Goal: Task Accomplishment & Management: Manage account settings

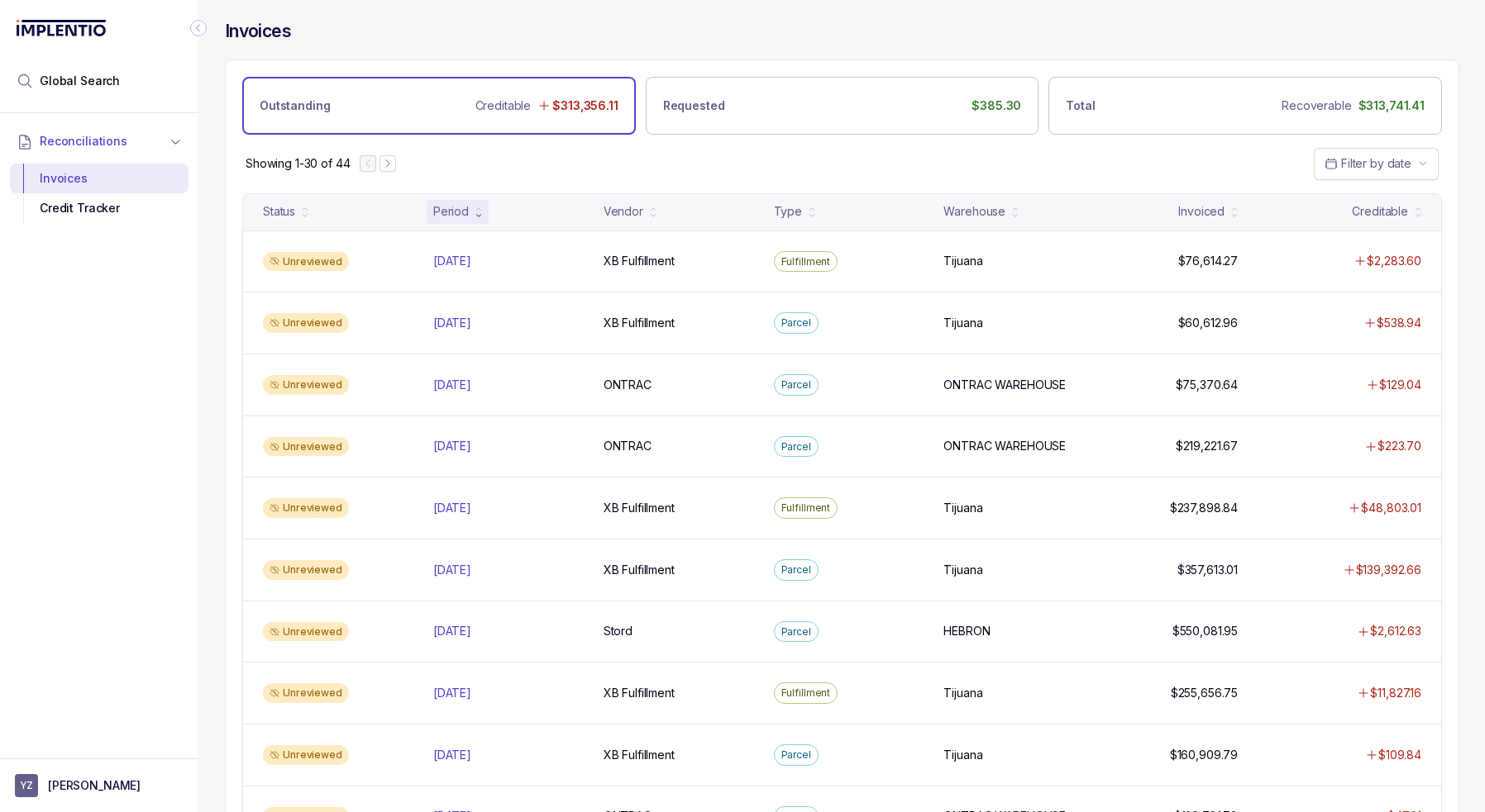
click at [575, 158] on div "Showing 1-30 of 44 Filter by date" at bounding box center [842, 164] width 1232 height 58
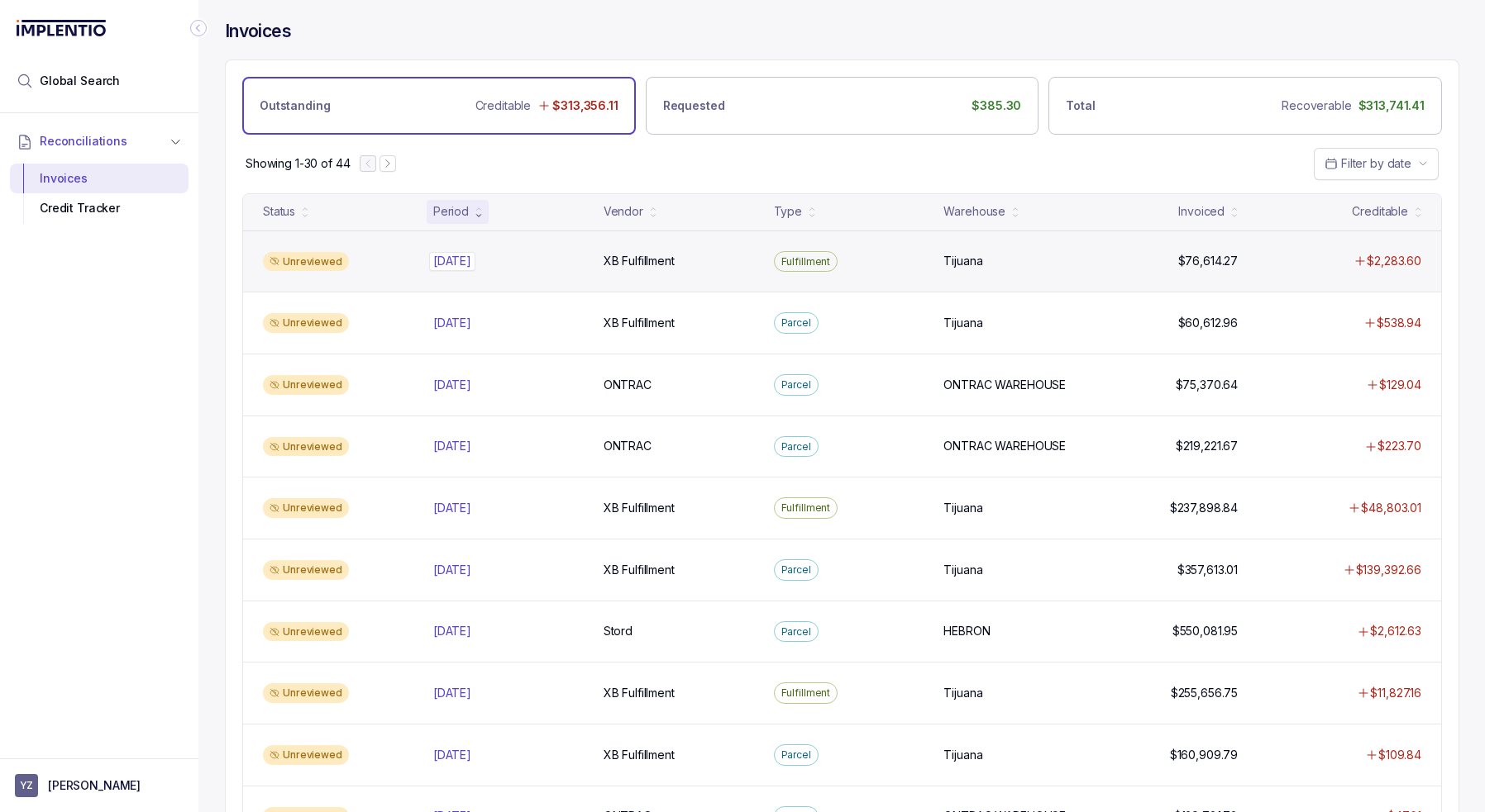
click at [548, 259] on div "[DATE] [DATE]" at bounding box center [508, 261] width 151 height 17
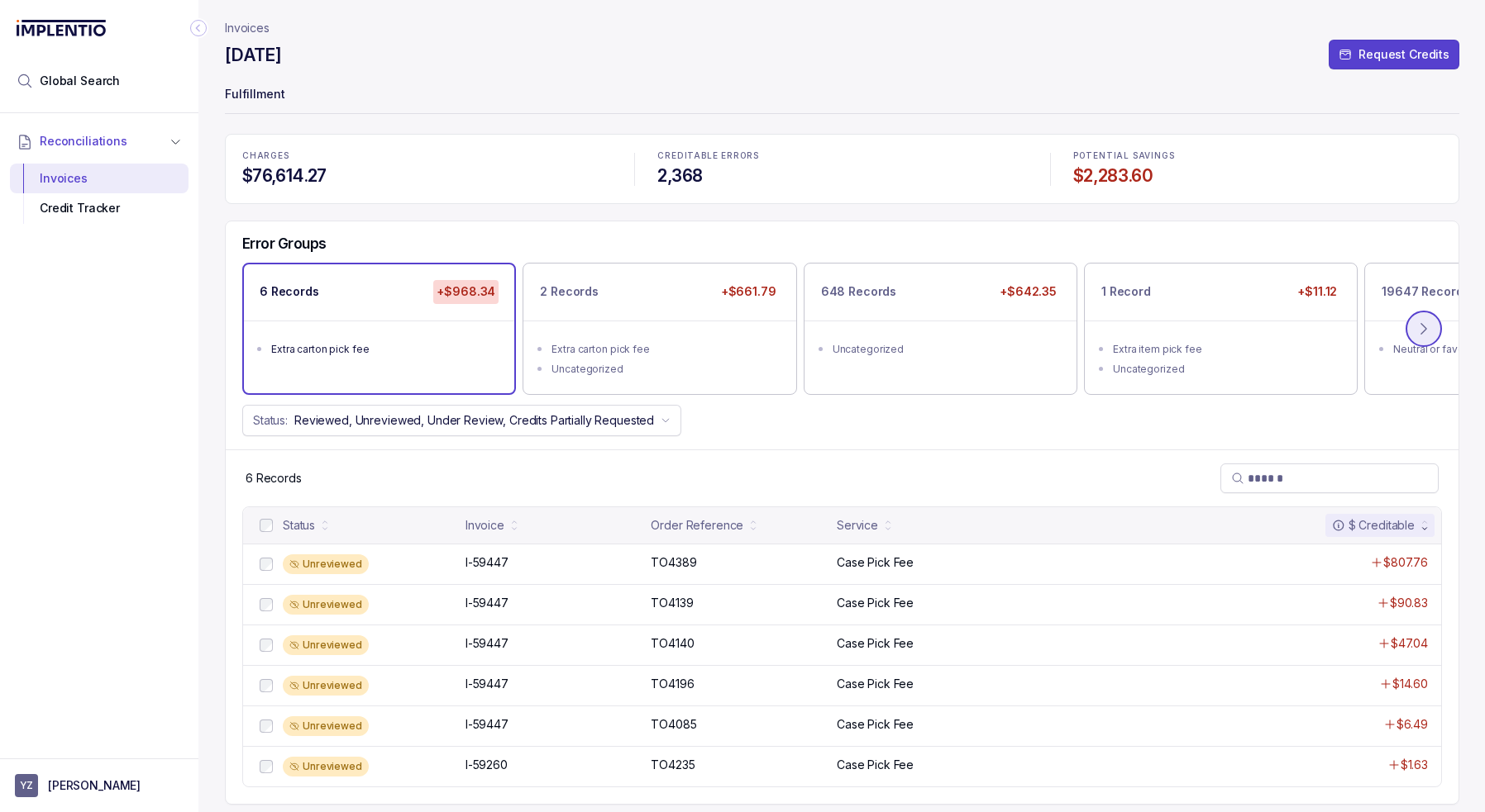
click at [1072, 331] on button at bounding box center [1423, 328] width 36 height 36
click at [1072, 330] on button at bounding box center [1423, 328] width 36 height 36
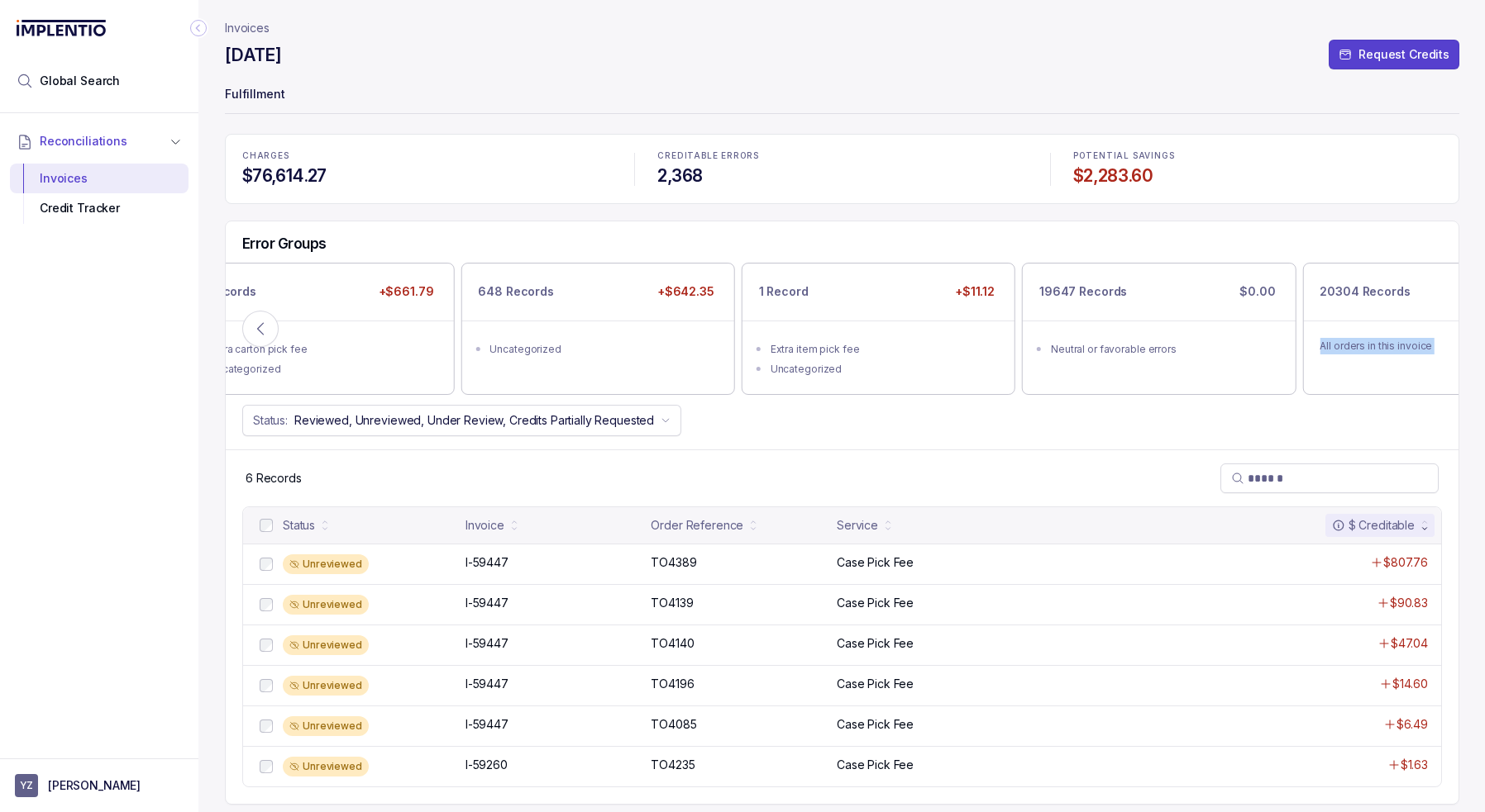
click at [1072, 330] on div "All orders in this invoice" at bounding box center [1439, 346] width 272 height 51
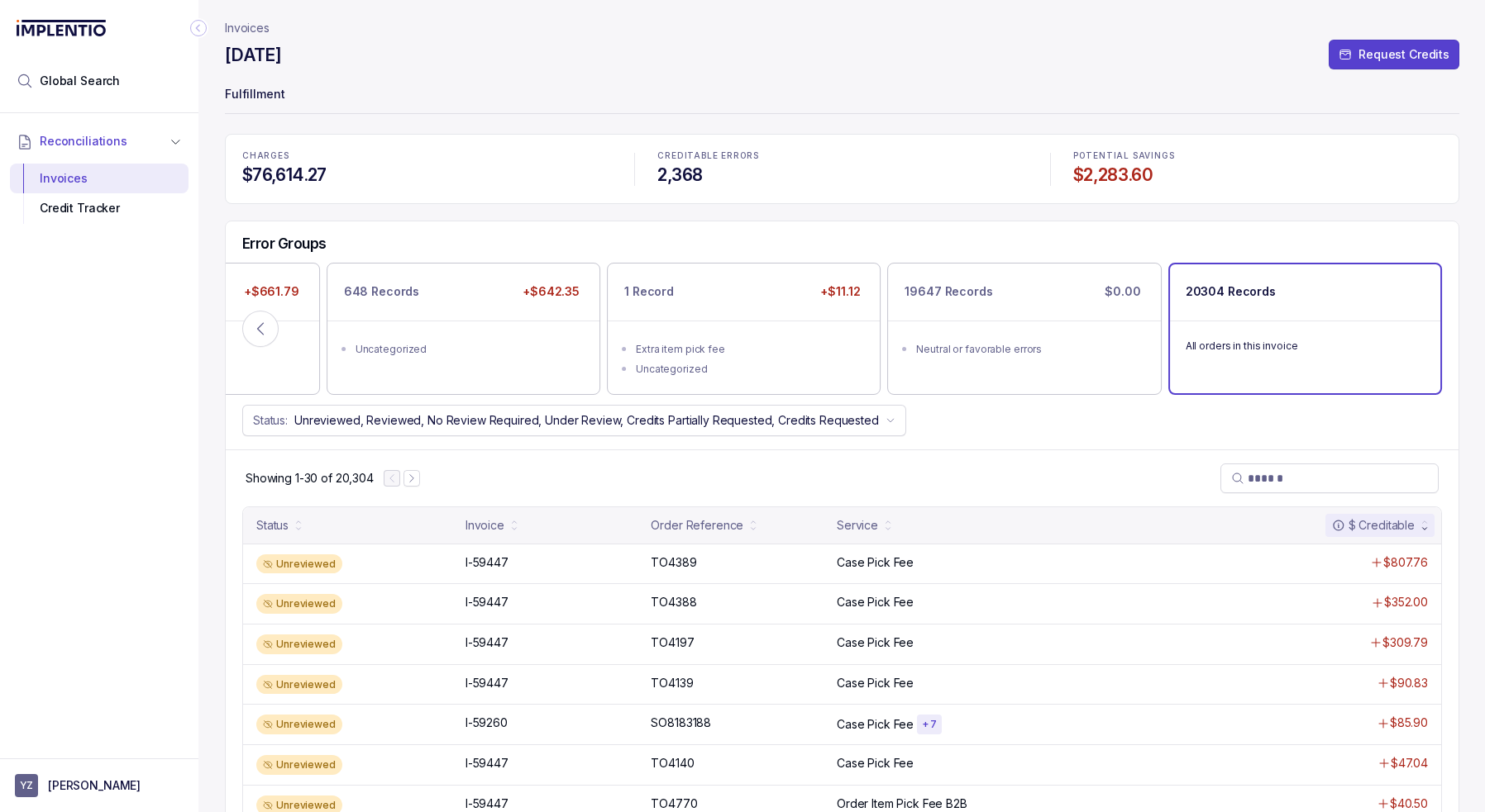
click at [1072, 412] on div "Status: Unreviewed, Reviewed, No Review Required, Under Review, Credits Partial…" at bounding box center [842, 421] width 1232 height 31
click at [1072, 313] on div "20304 Records" at bounding box center [1306, 292] width 270 height 55
click at [1048, 346] on div "Neutral or favorable errors" at bounding box center [1029, 350] width 226 height 17
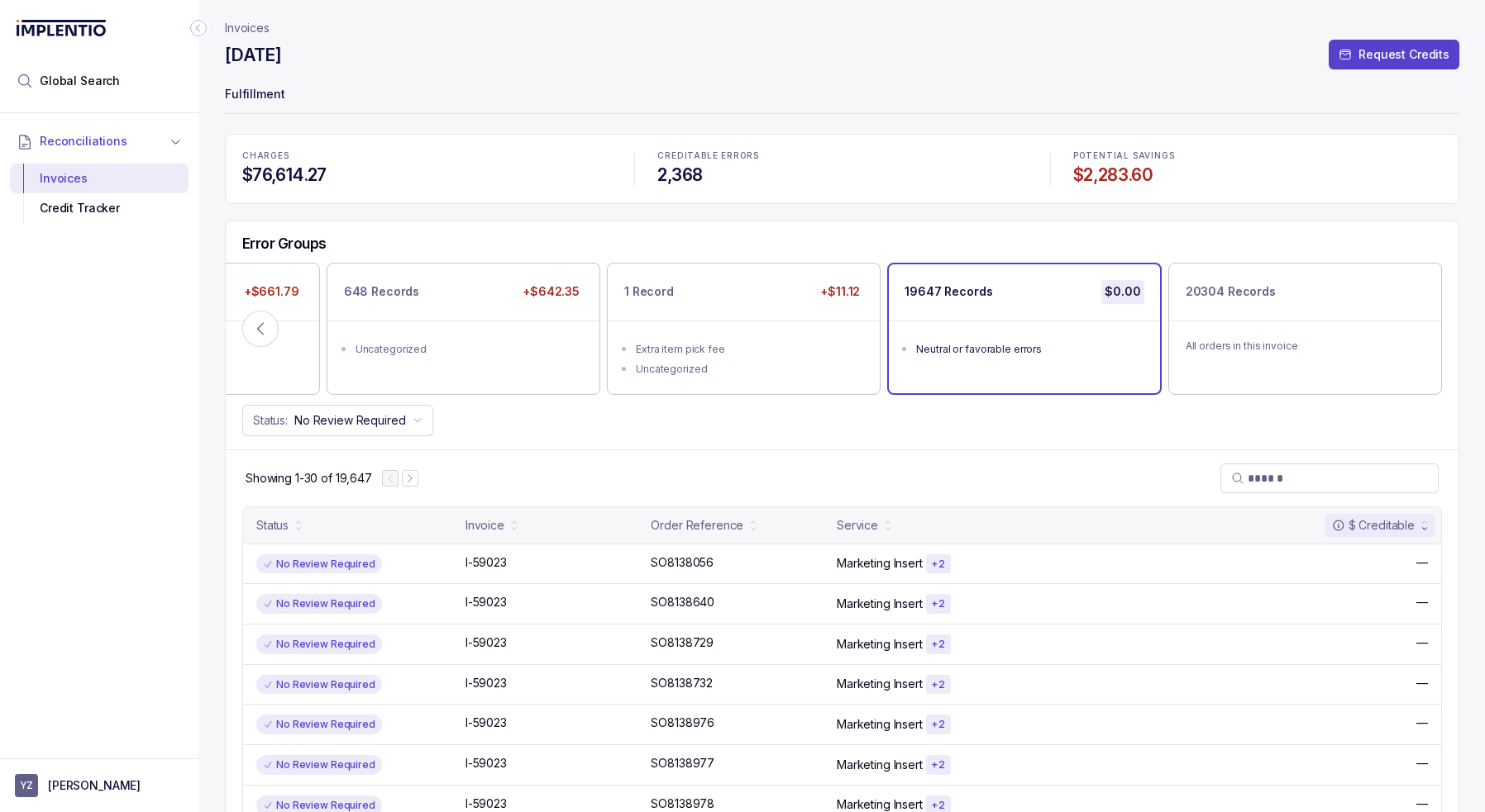
click at [990, 428] on div "Status: No Review Required" at bounding box center [842, 421] width 1232 height 31
click at [751, 565] on div "SO8138056 SO8138056" at bounding box center [738, 563] width 176 height 17
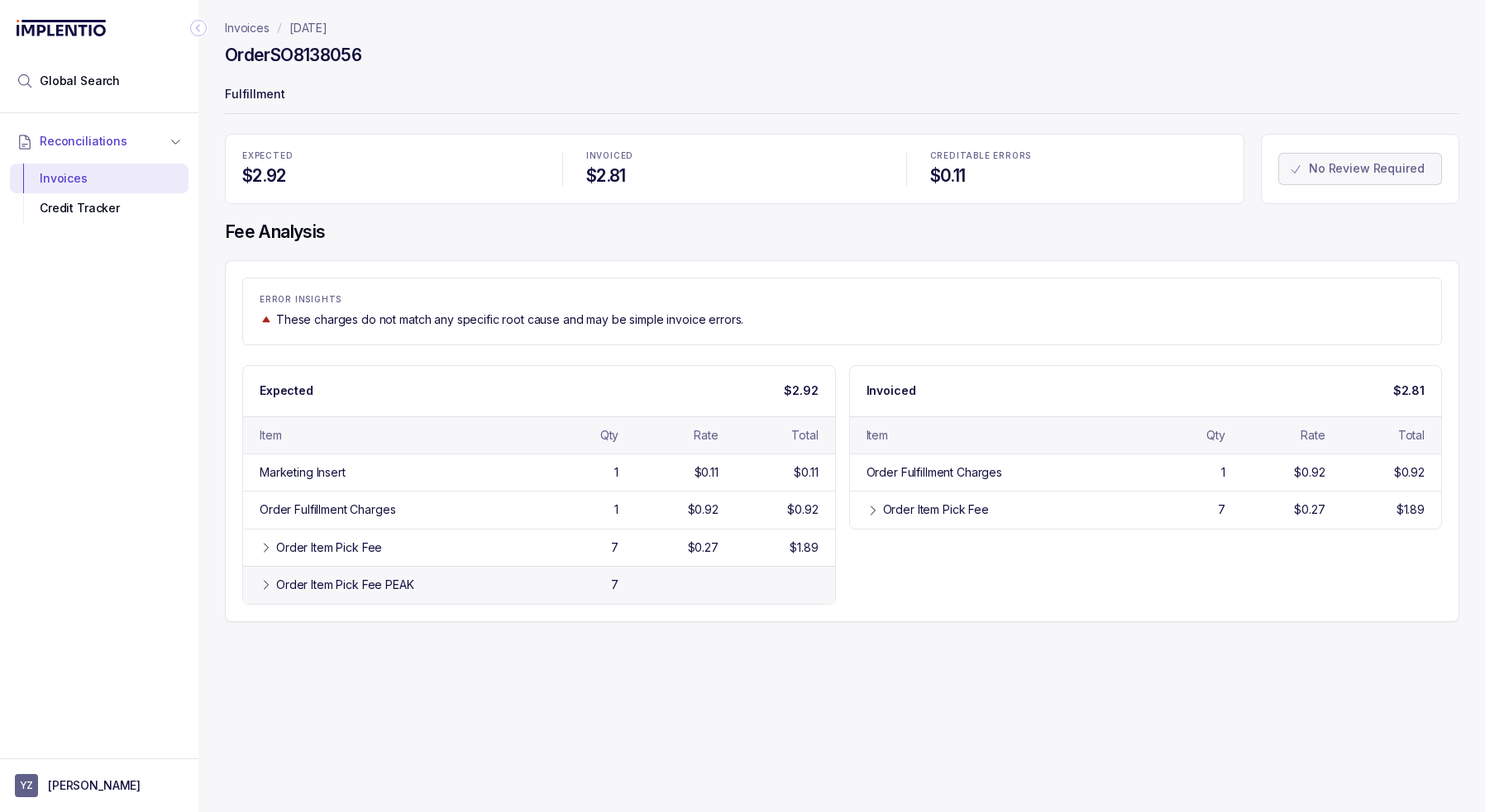
click at [329, 587] on div "Order Item Pick Fee PEAK" at bounding box center [344, 585] width 138 height 17
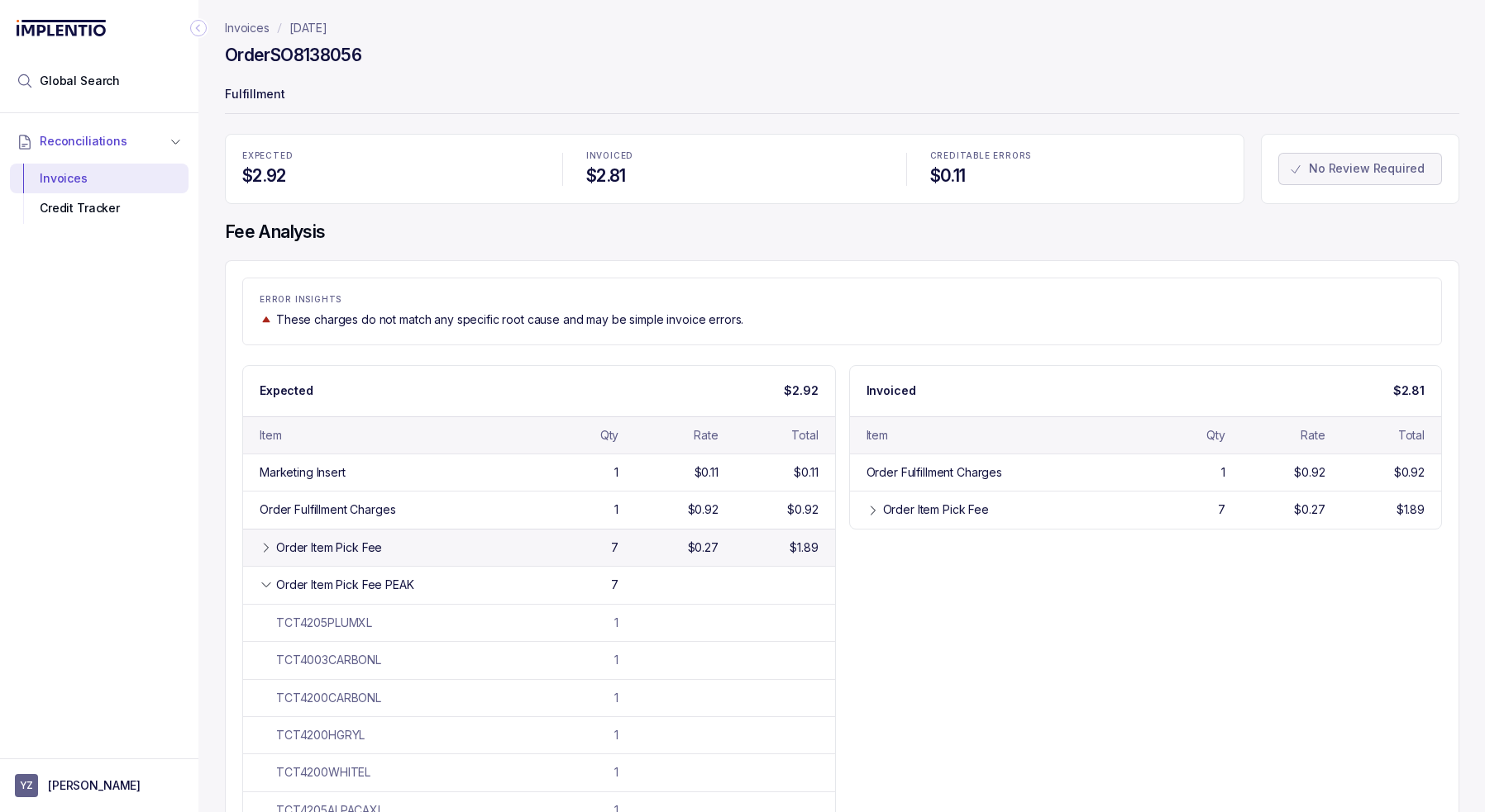
click at [330, 545] on div "Order Item Pick Fee" at bounding box center [328, 548] width 105 height 17
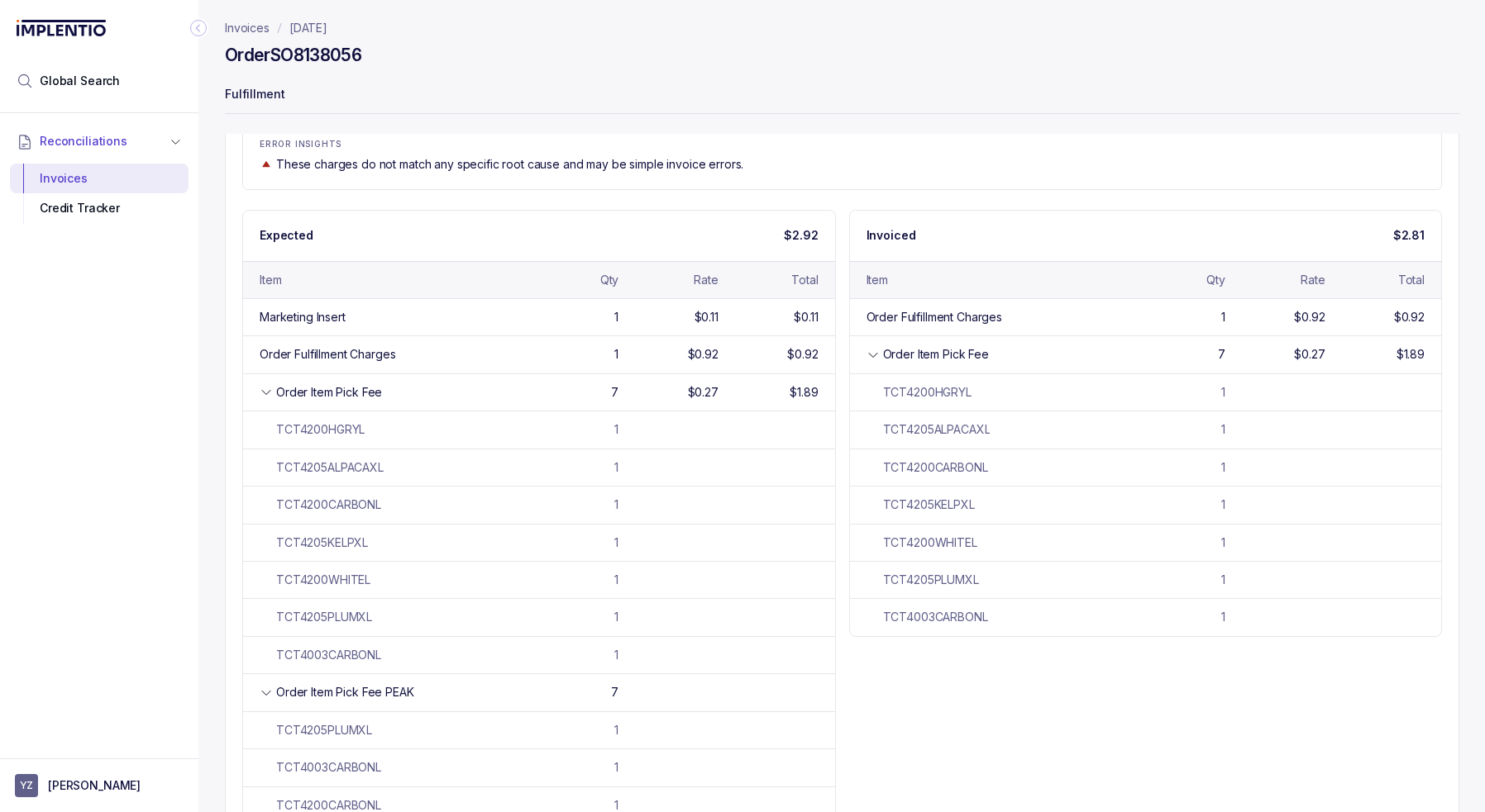
scroll to position [248, 0]
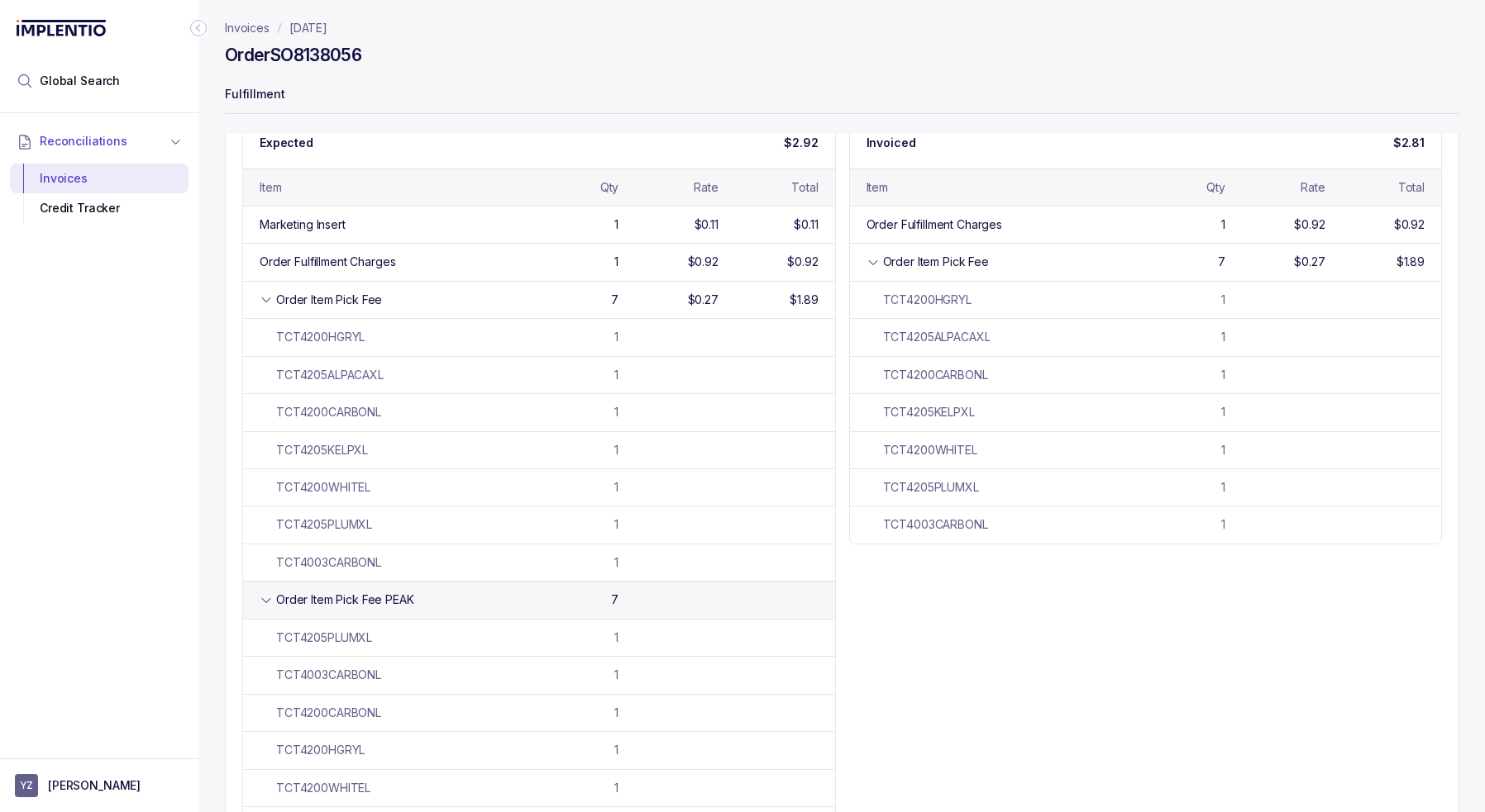
click at [393, 601] on div "Order Item Pick Fee PEAK" at bounding box center [344, 600] width 138 height 17
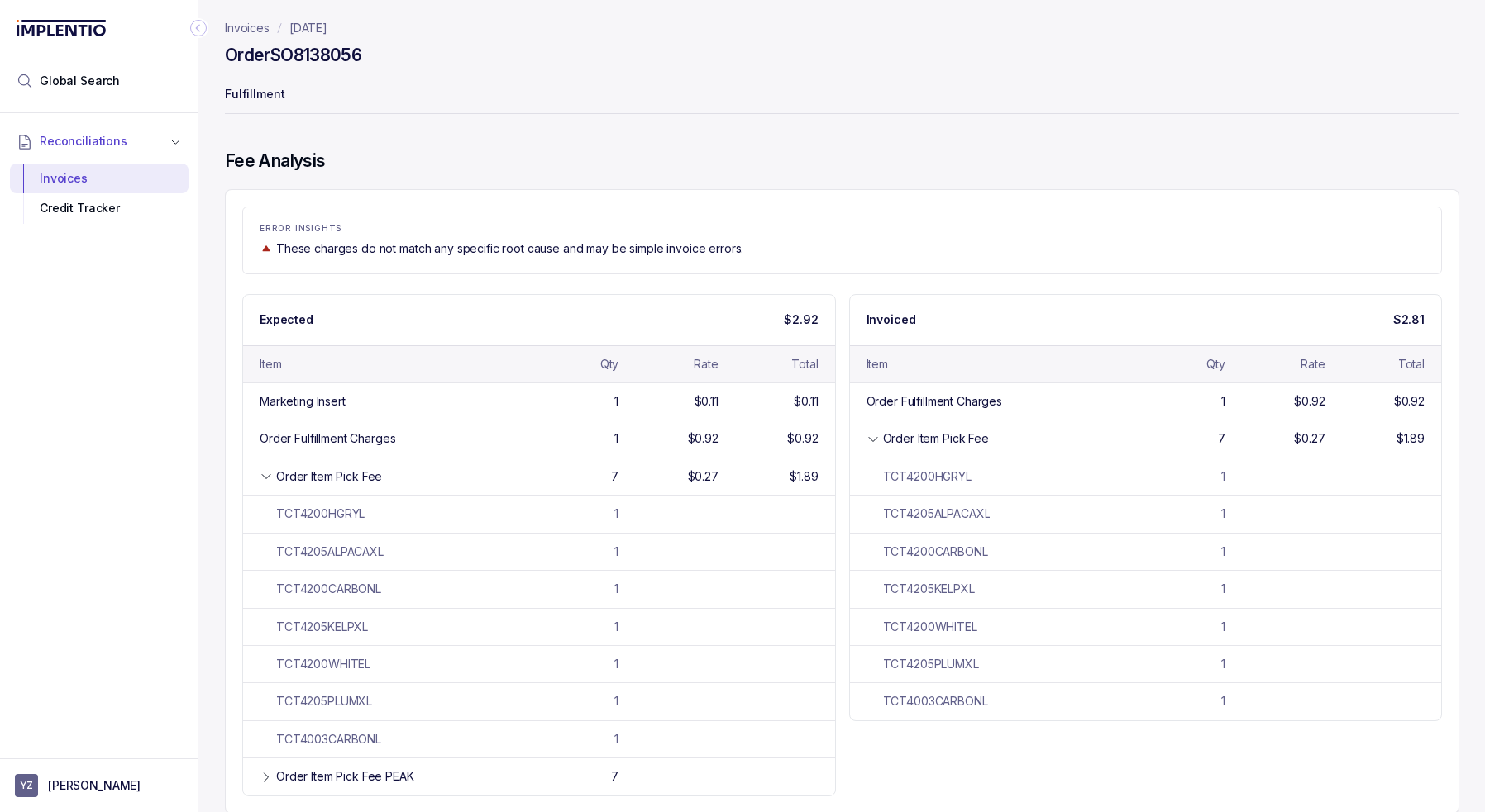
scroll to position [68, 0]
click at [369, 481] on div "Order Item Pick Fee" at bounding box center [328, 479] width 105 height 17
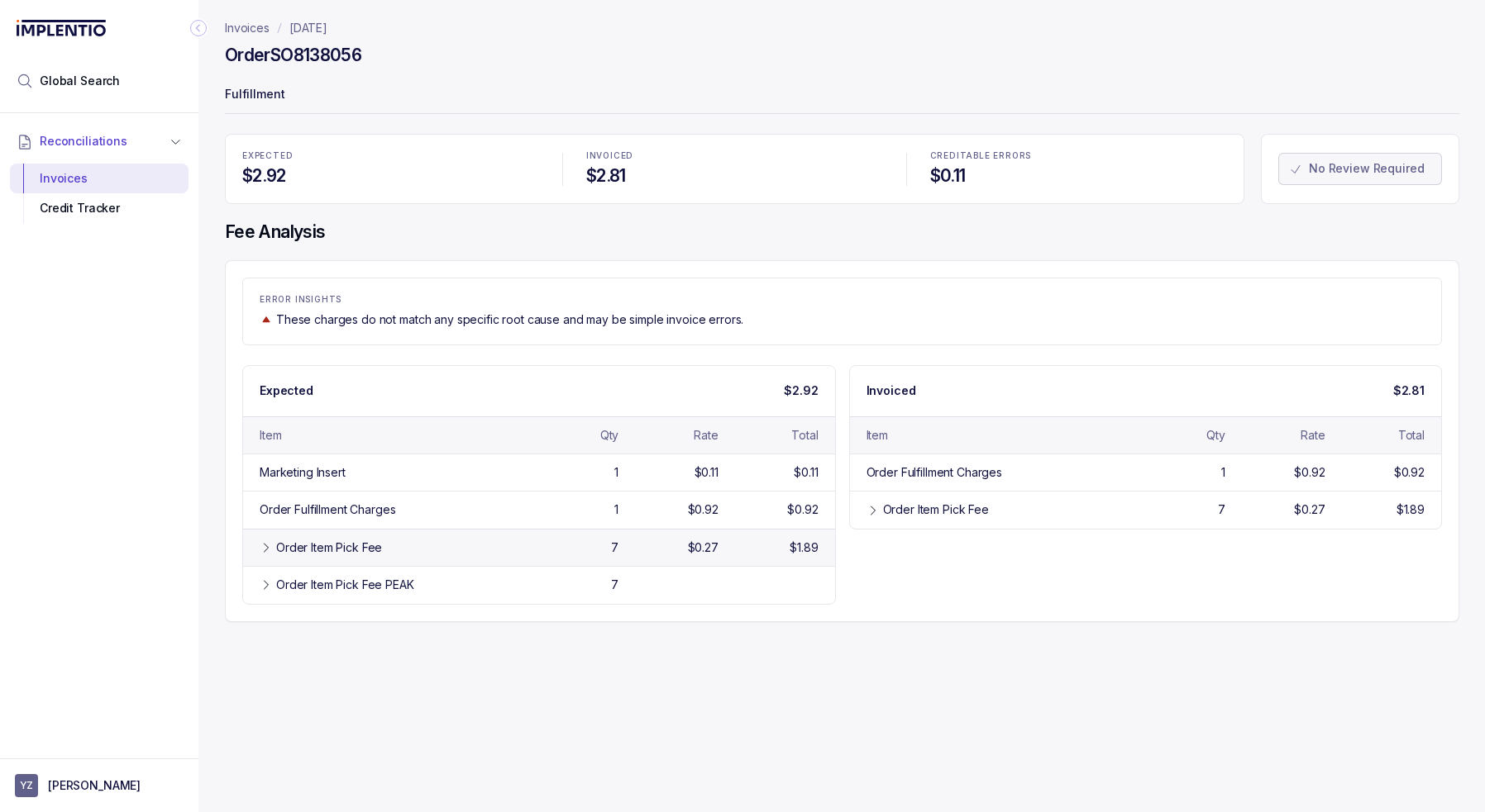
scroll to position [0, 0]
click at [346, 56] on h4 "Order SO8138056" at bounding box center [292, 55] width 136 height 23
copy h4 "SO8138056"
click at [494, 250] on div "EXPECTED $2.92 INVOICED $2.81 CREDITABLE ERRORS $0.11 No Review Required Fee An…" at bounding box center [842, 378] width 1234 height 488
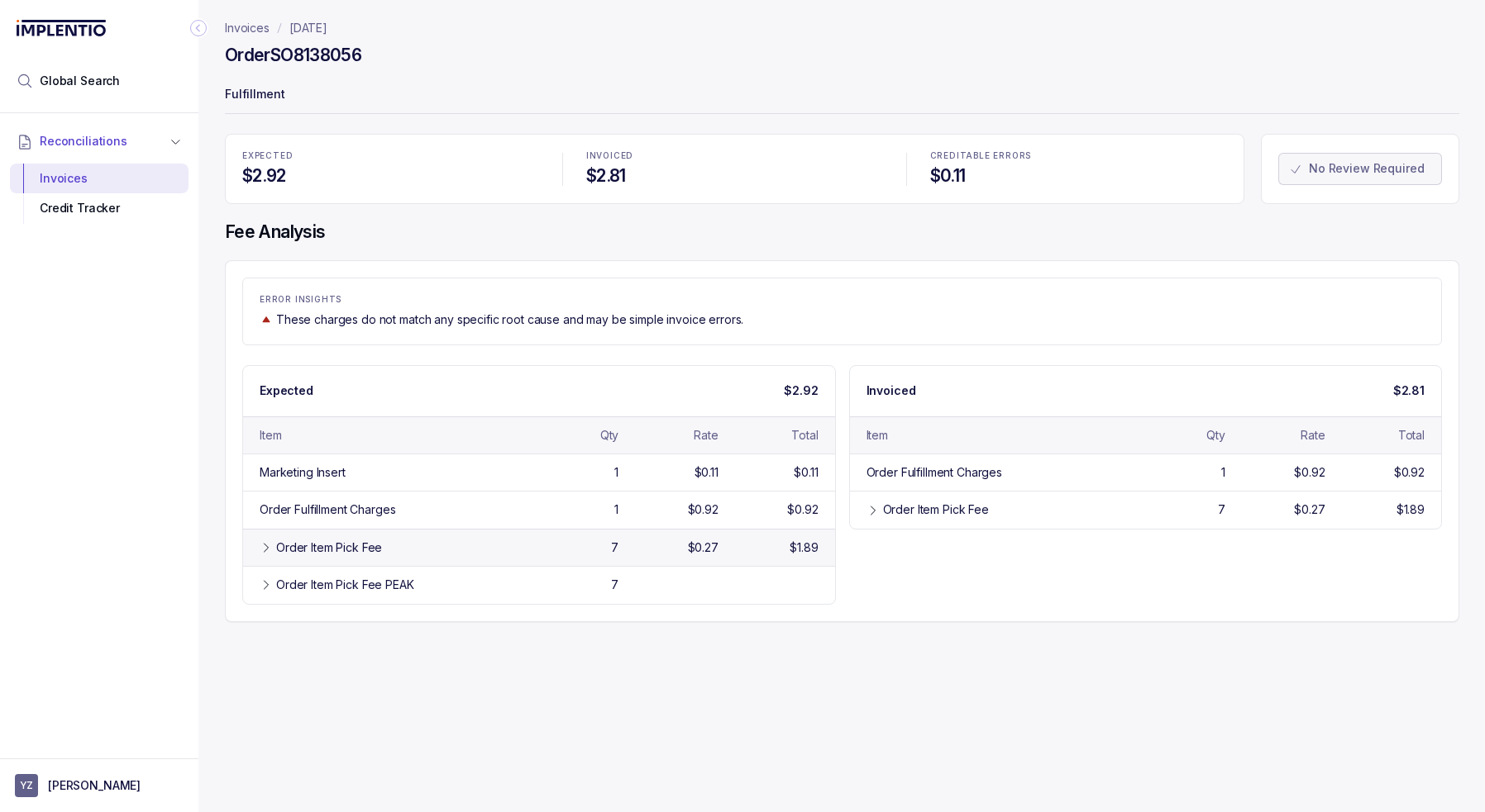
click at [315, 542] on div "Order Item Pick Fee" at bounding box center [328, 548] width 105 height 17
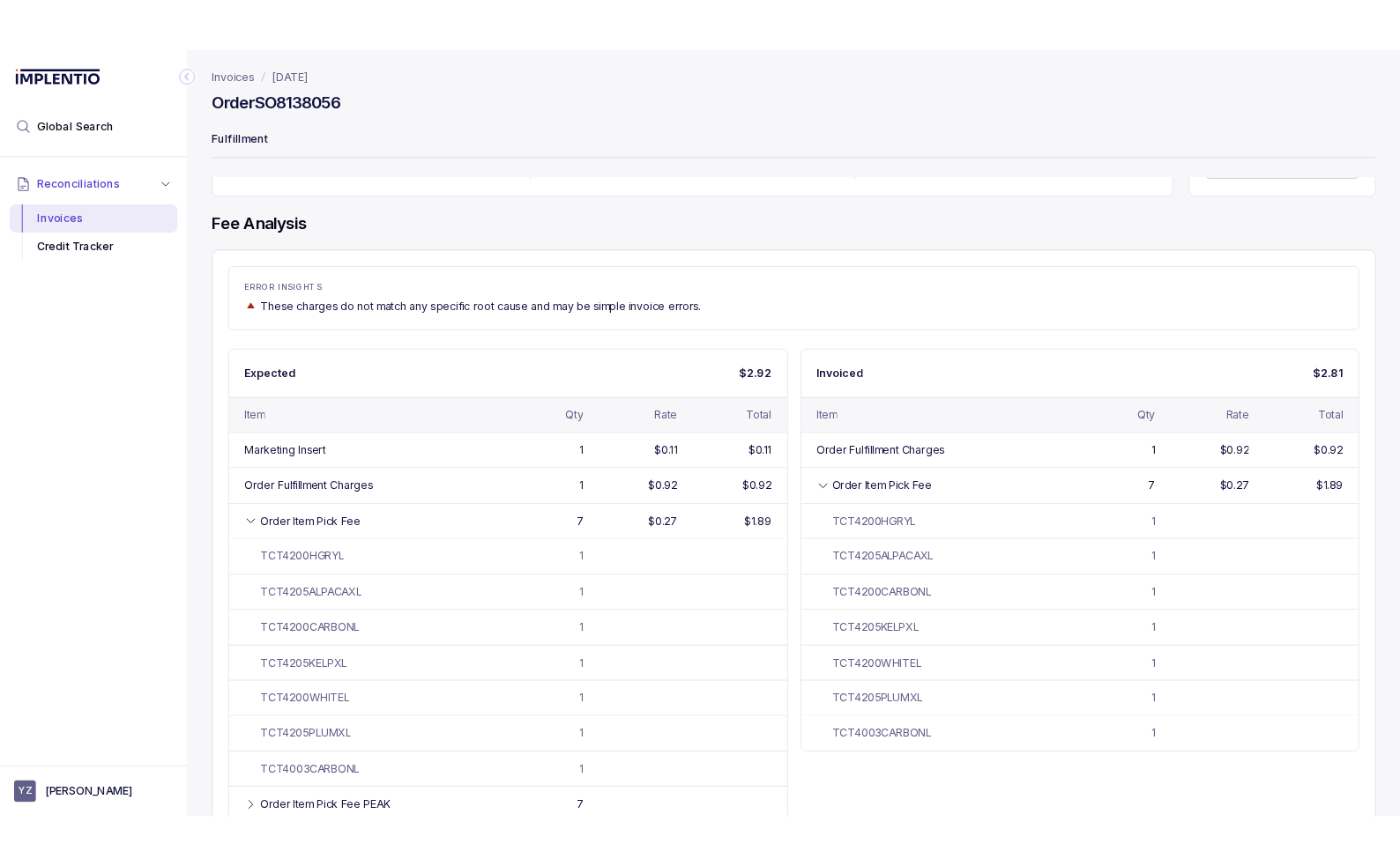
scroll to position [73, 0]
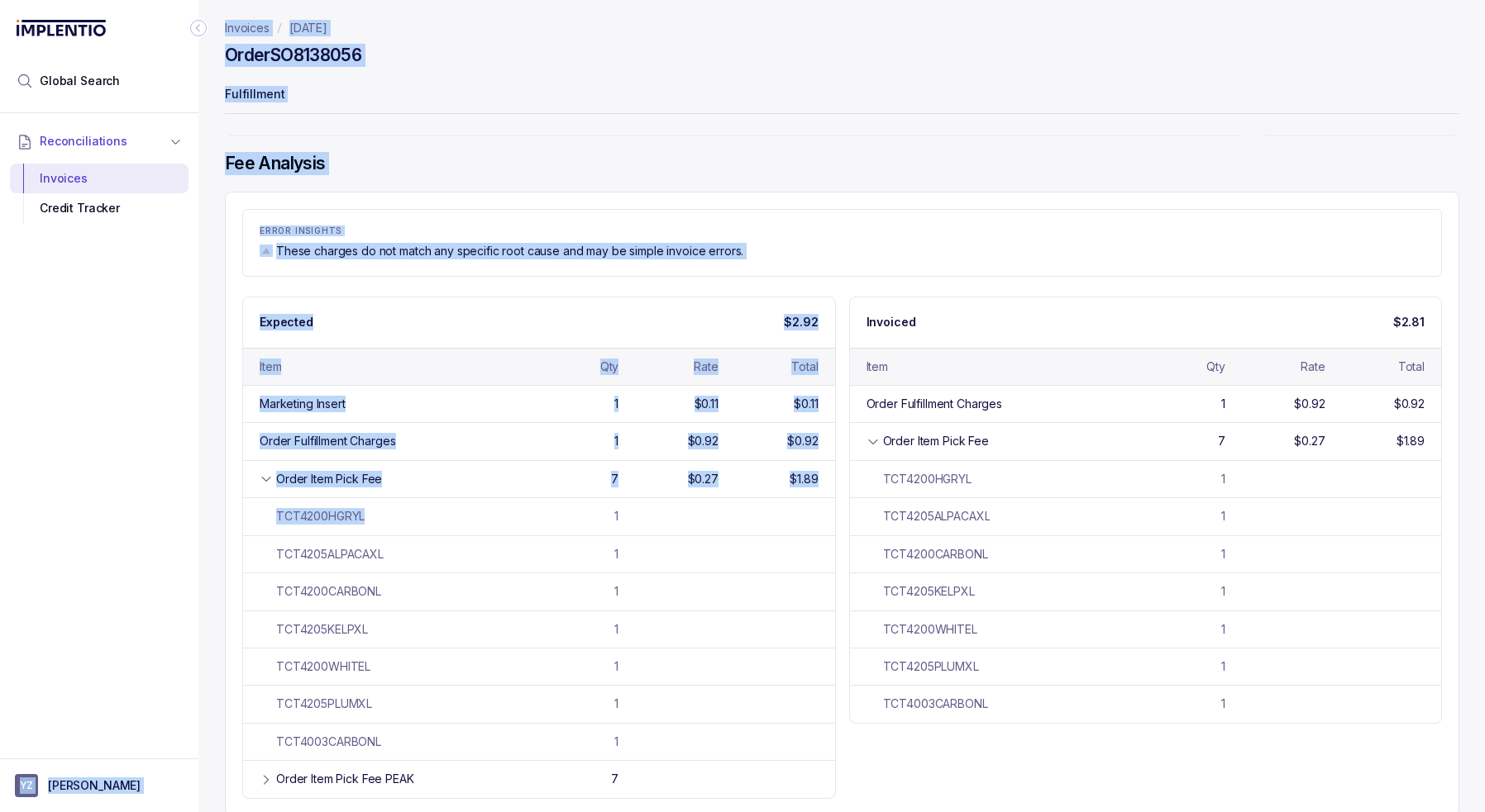
drag, startPoint x: 398, startPoint y: 515, endPoint x: 195, endPoint y: 522, distance: 203.1
click at [195, 522] on main "Global Search Reconciliations Invoices Credit Tracker YZ [PERSON_NAME] Invoices…" at bounding box center [742, 406] width 1485 height 812
click at [423, 517] on div "TCT4200HGRYL" at bounding box center [390, 517] width 260 height 17
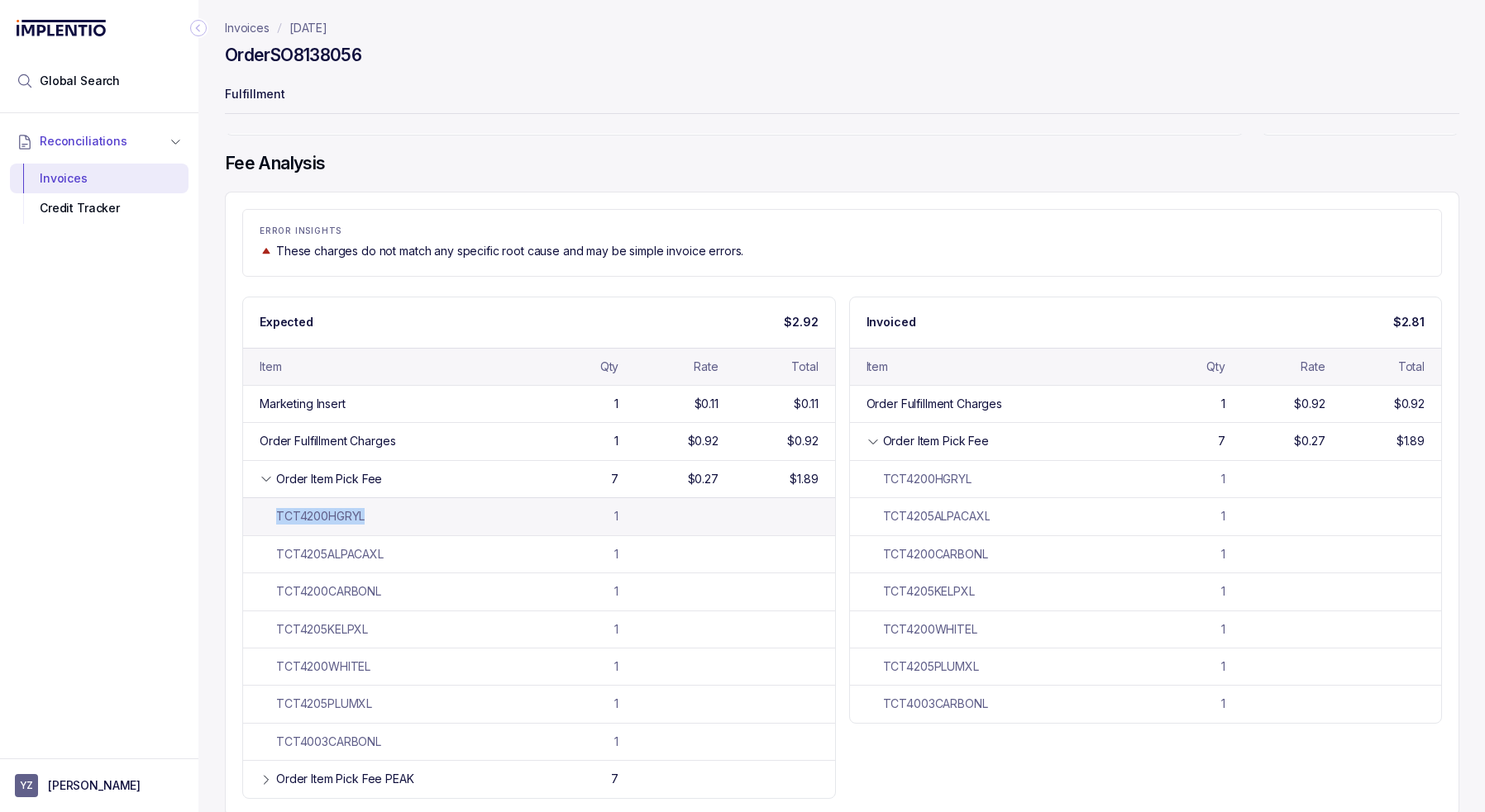
drag, startPoint x: 374, startPoint y: 518, endPoint x: 278, endPoint y: 522, distance: 96.1
click at [278, 522] on div "TCT4200HGRYL" at bounding box center [390, 517] width 260 height 17
copy div "TCT4200HGRYL"
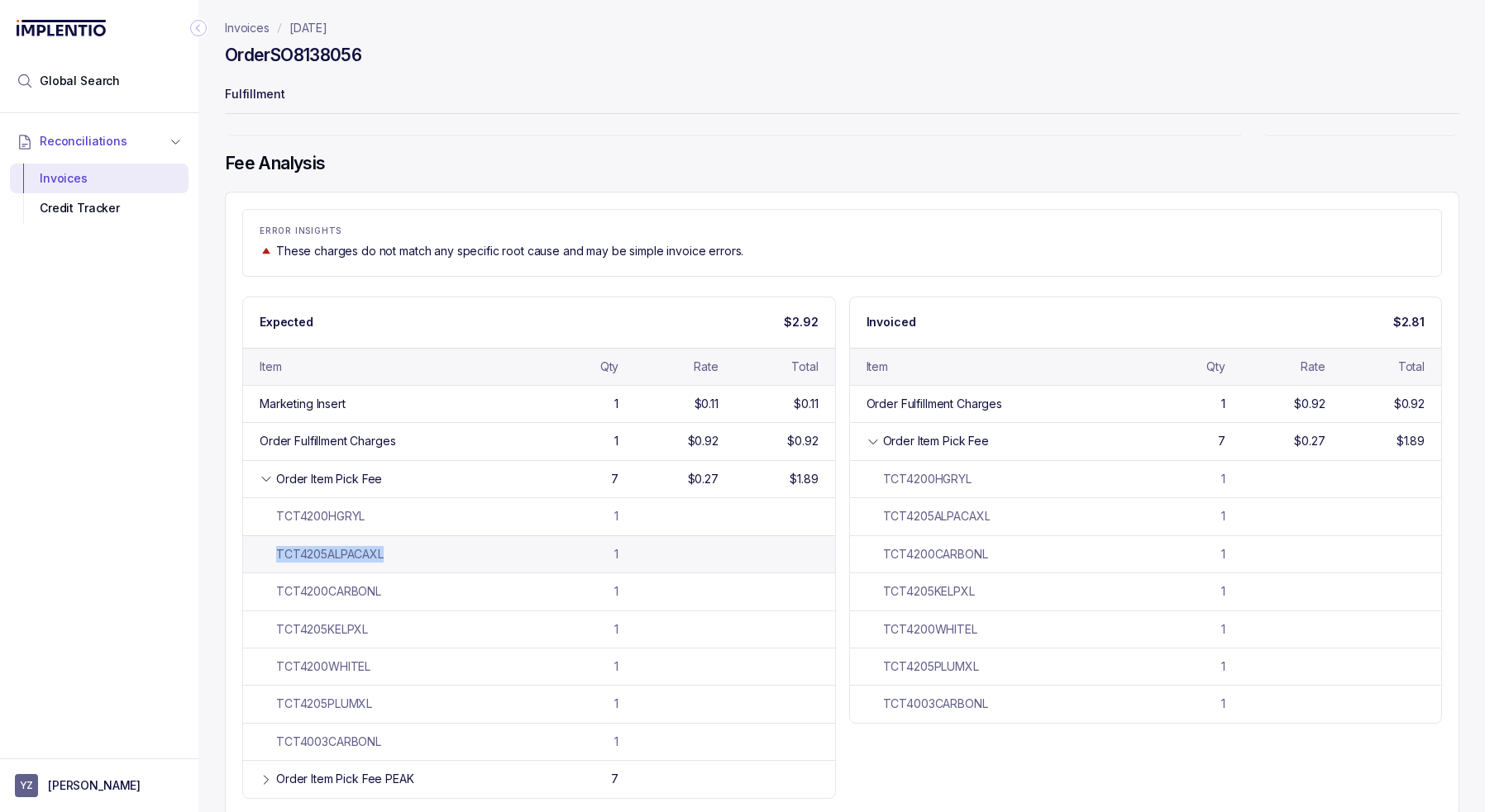
drag, startPoint x: 344, startPoint y: 557, endPoint x: 274, endPoint y: 555, distance: 70.0
click at [274, 555] on div "TCT4205ALPACAXL" at bounding box center [390, 555] width 260 height 17
copy div "TCT4205ALPACAXL"
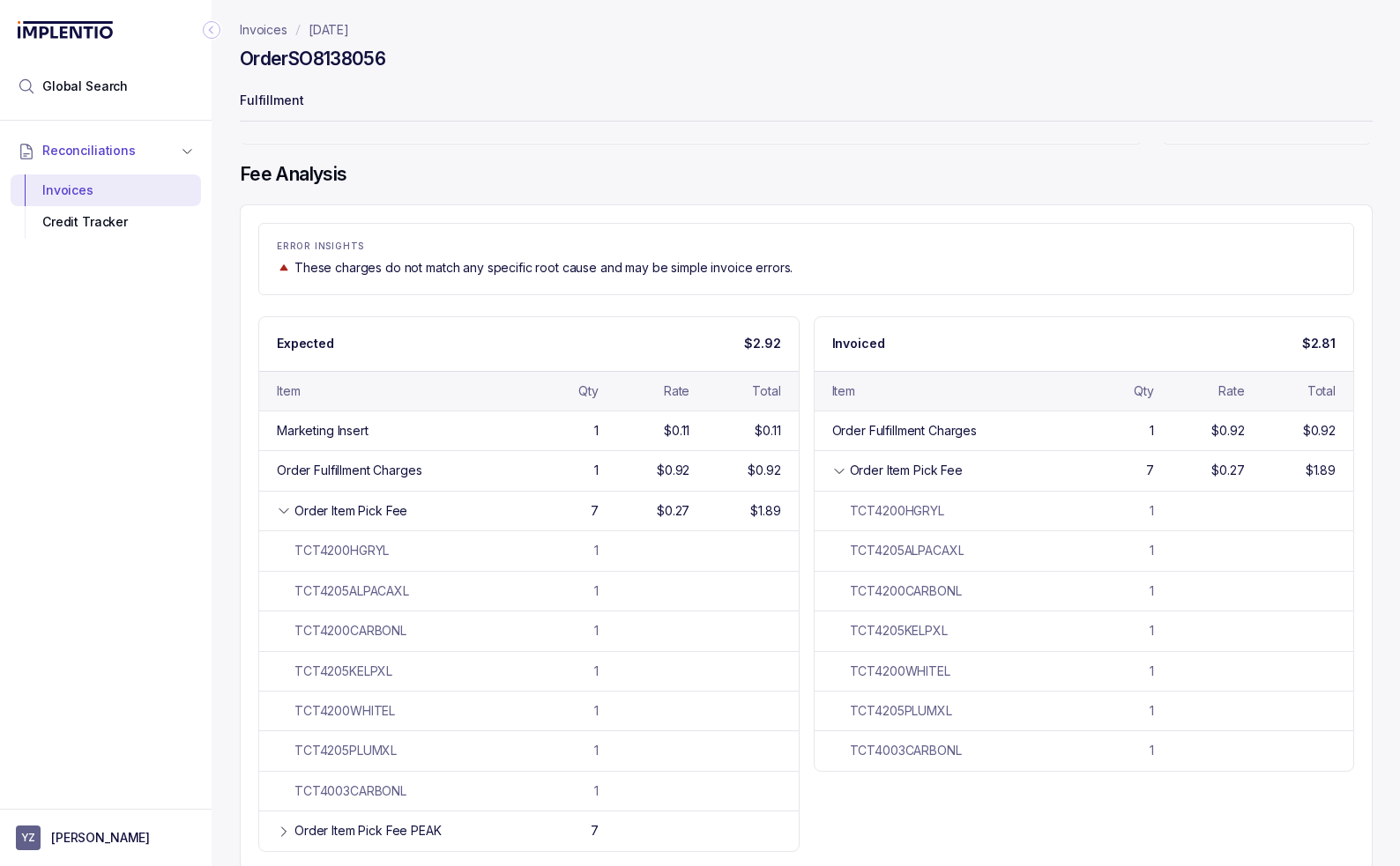
click at [425, 148] on div "EXPECTED $2.92 INVOICED $2.81 CREDITABLE ERRORS $0.11 No Review Required Fee An…" at bounding box center [806, 470] width 1133 height 801
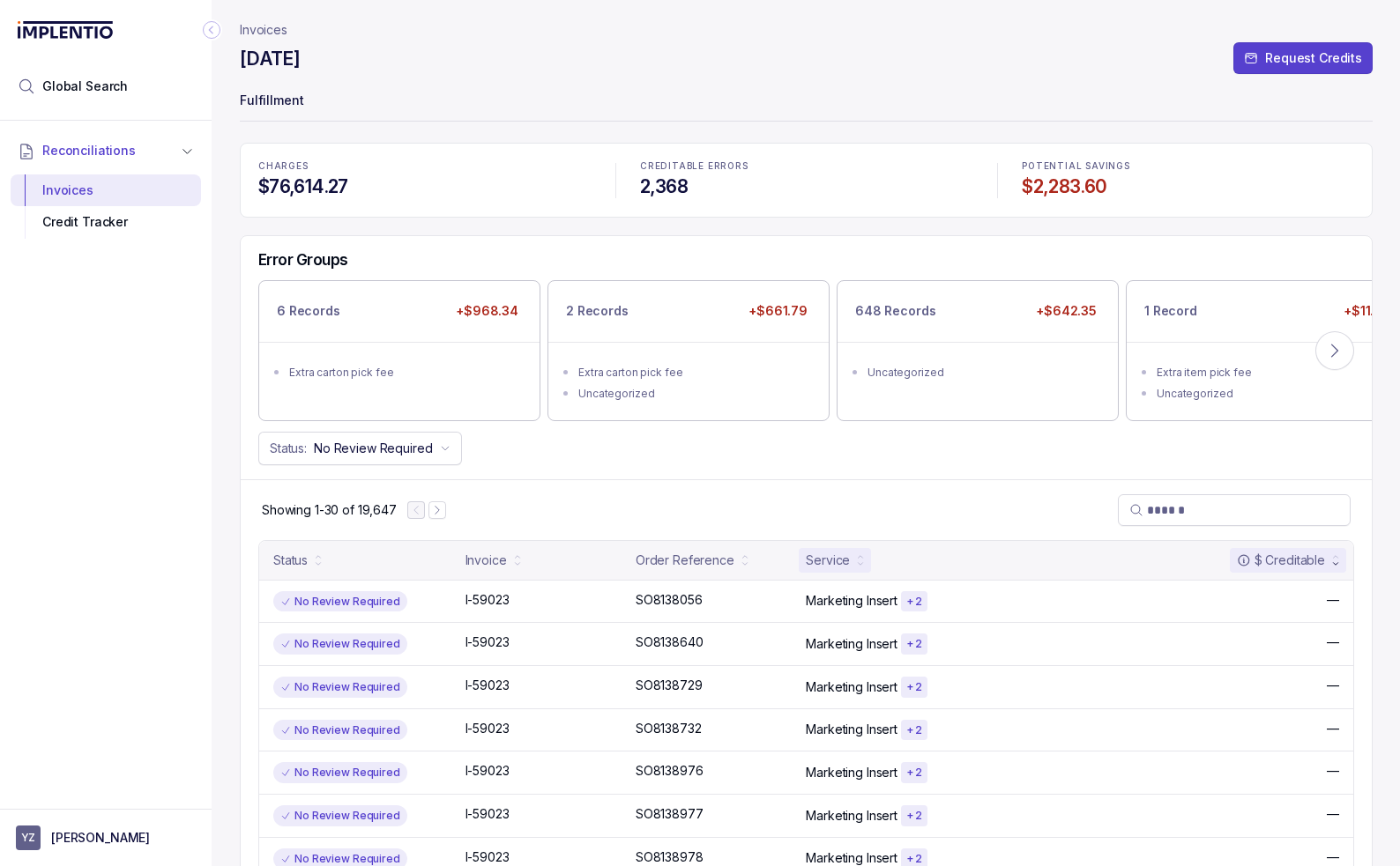
click at [847, 556] on div "Service" at bounding box center [828, 560] width 44 height 18
click at [849, 561] on div "Service" at bounding box center [835, 560] width 72 height 25
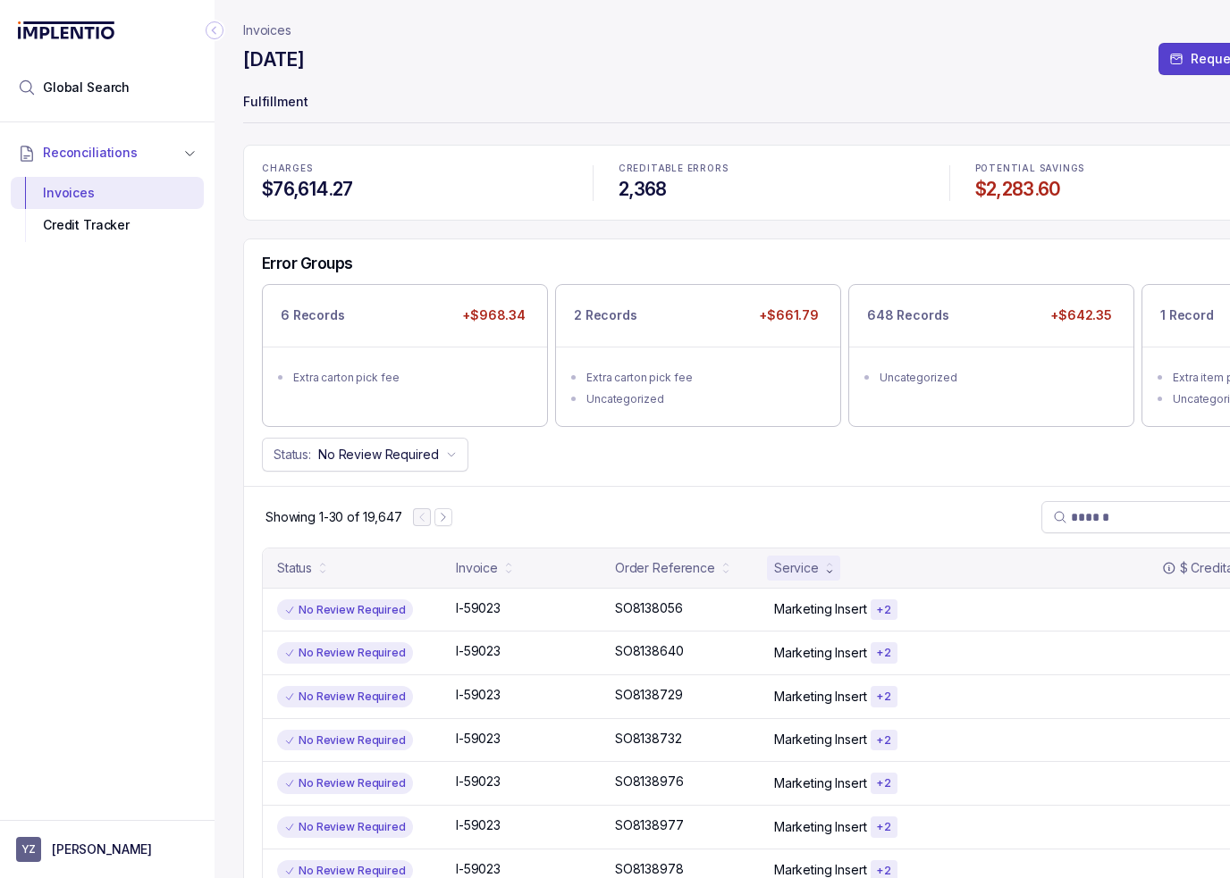
drag, startPoint x: 88, startPoint y: 414, endPoint x: 102, endPoint y: 408, distance: 15.3
click at [89, 414] on div "Reconciliations Invoices Credit Tracker" at bounding box center [107, 465] width 214 height 687
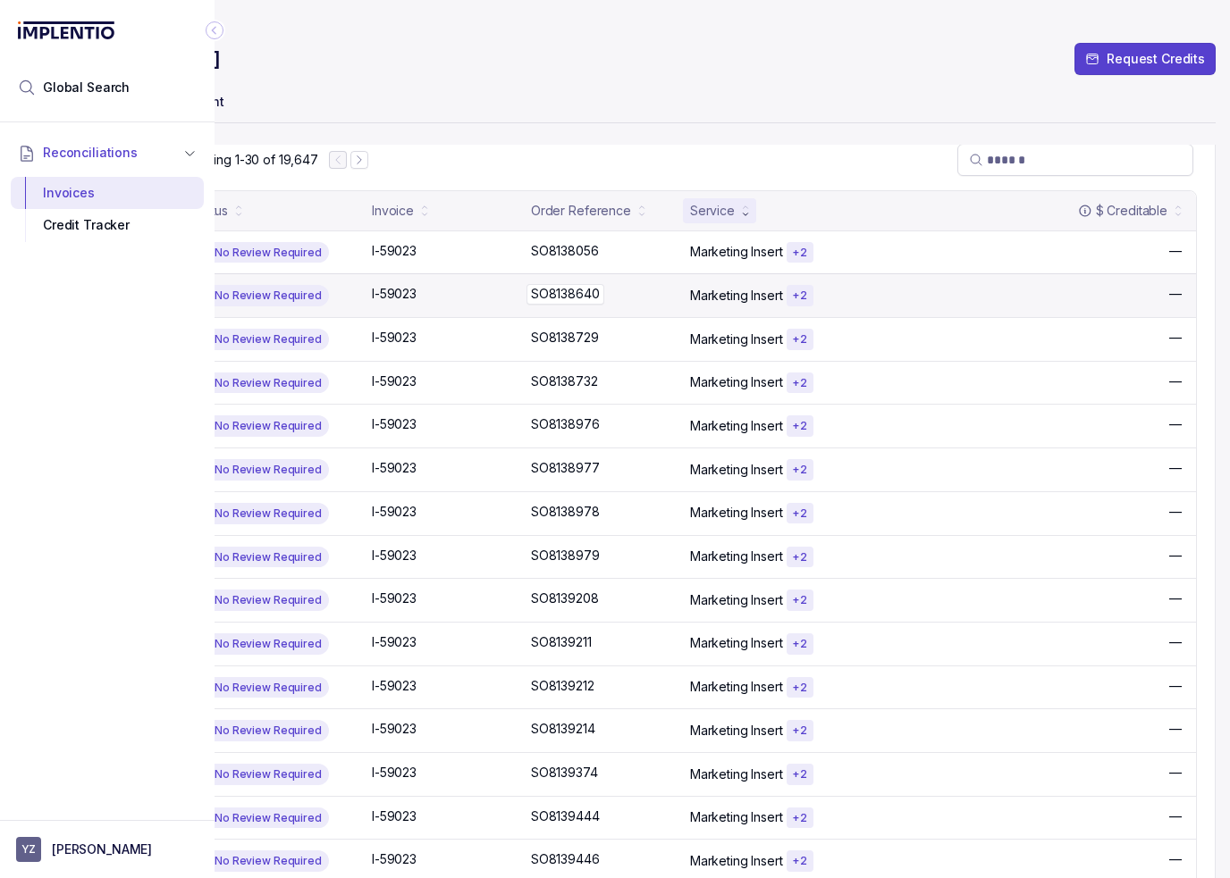
scroll to position [357, 0]
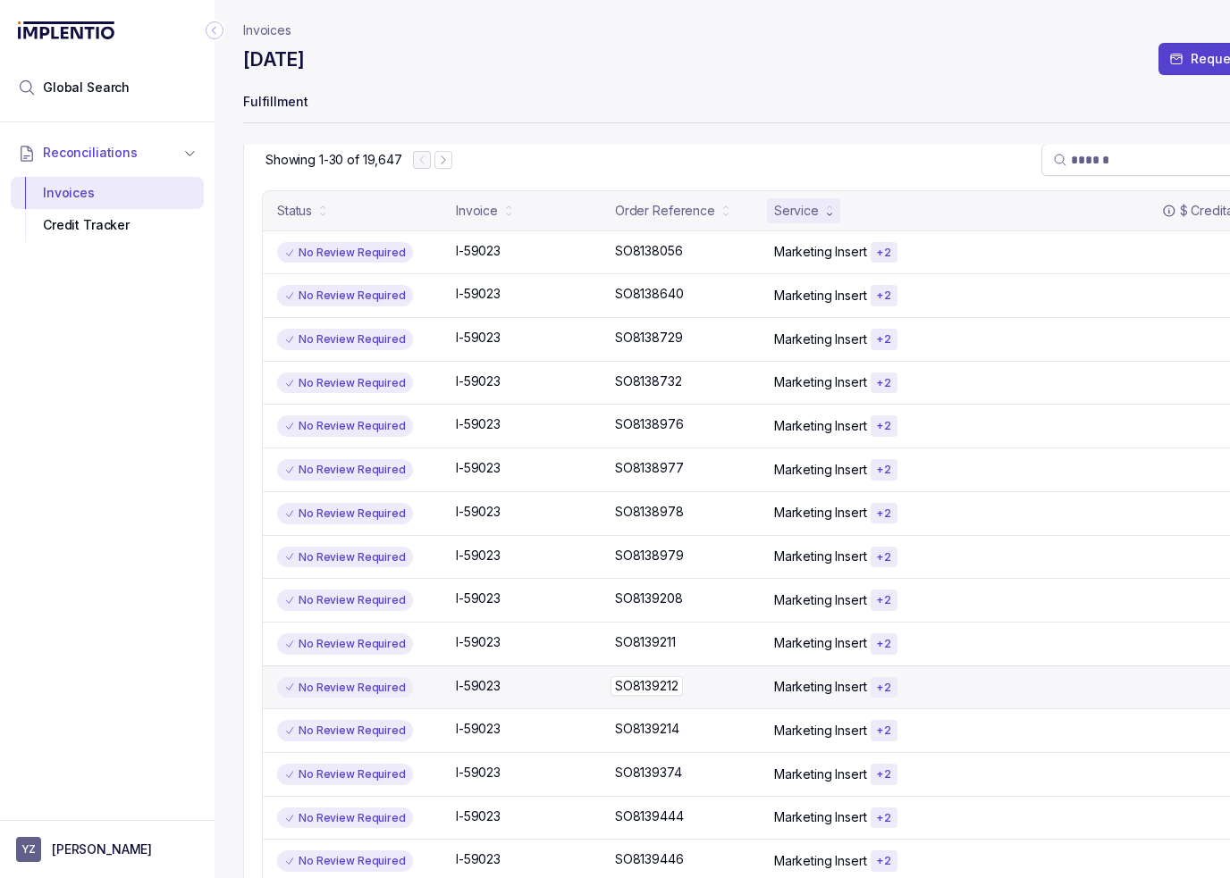
click at [654, 689] on p "SO8139212" at bounding box center [646, 686] width 72 height 20
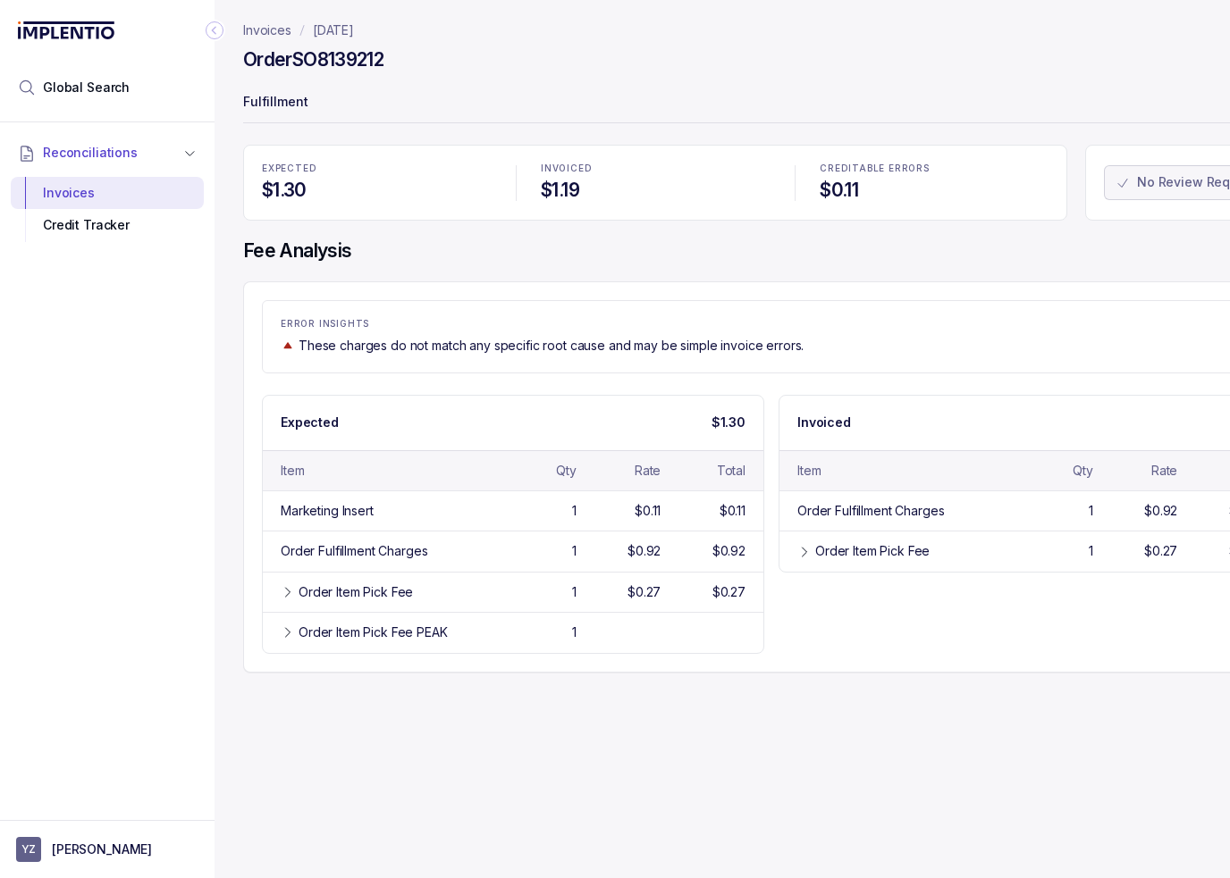
click at [338, 56] on h4 "Order SO8139212" at bounding box center [313, 59] width 140 height 25
copy h4 "SO8139212"
click at [546, 126] on header "Invoices [DATE] Order SO8139212 Fulfillment" at bounding box center [771, 72] width 1056 height 145
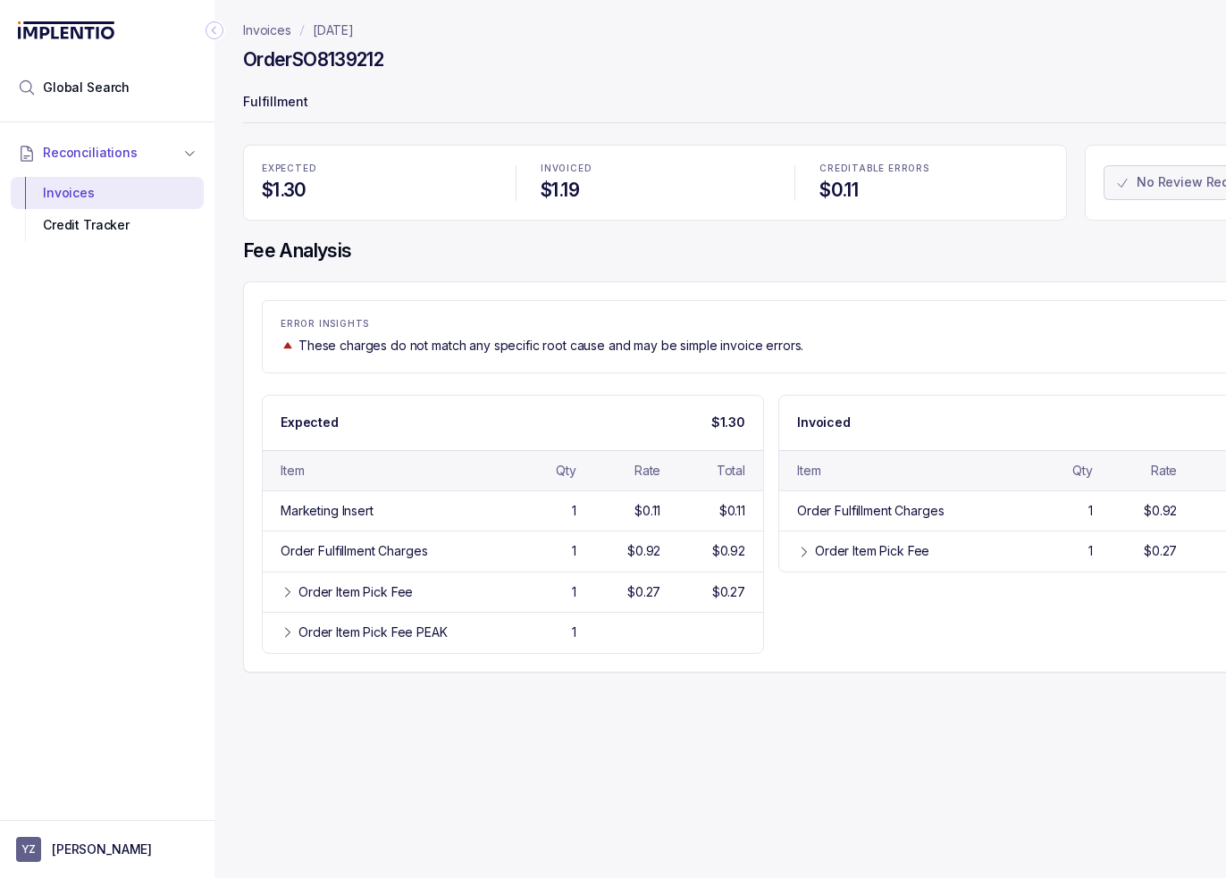
click at [543, 134] on header "Invoices [DATE] Order SO8139212 Fulfillment" at bounding box center [771, 72] width 1056 height 145
click at [165, 853] on button "YZ [PERSON_NAME]" at bounding box center [107, 849] width 182 height 25
click at [137, 821] on div "Logout" at bounding box center [107, 811] width 170 height 21
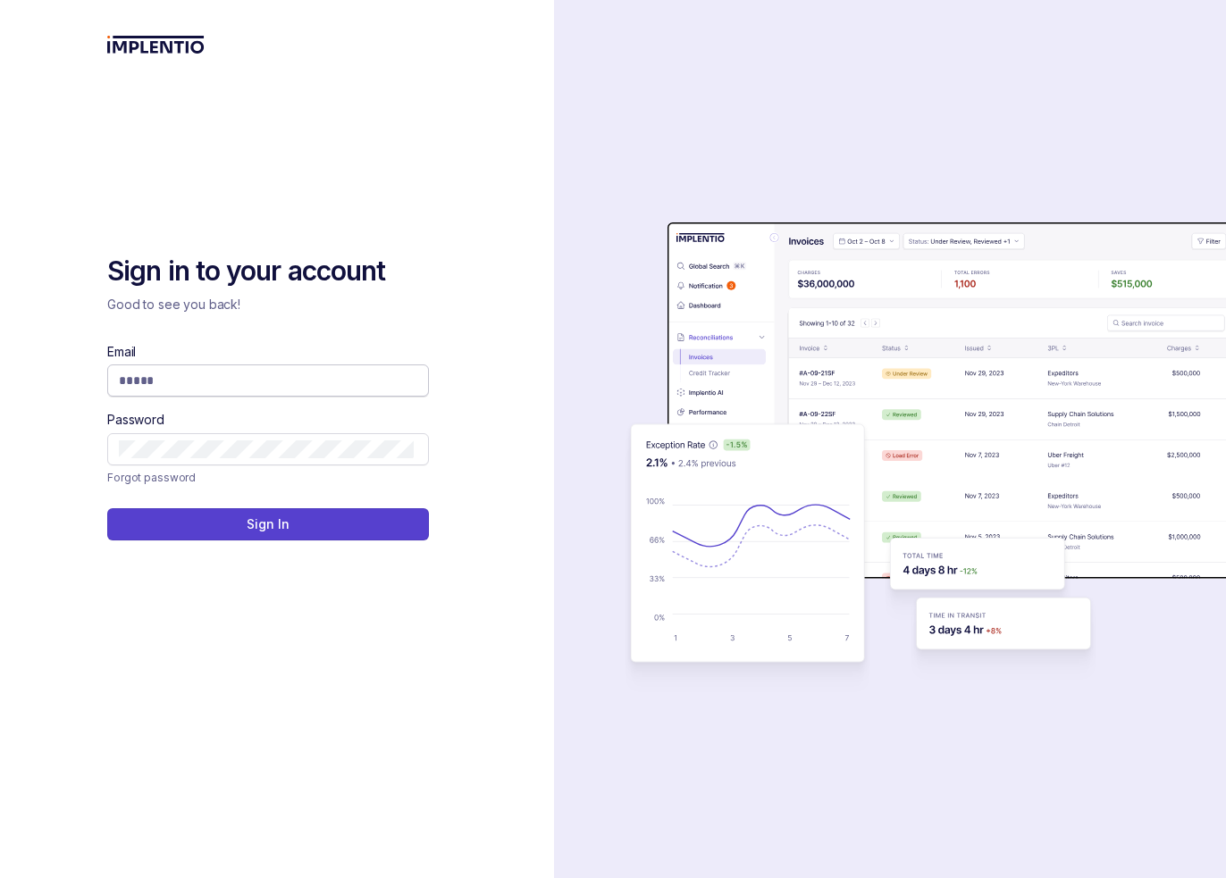
click at [300, 384] on input "Email" at bounding box center [266, 381] width 295 height 18
click at [297, 383] on input "Email" at bounding box center [266, 381] width 295 height 18
click at [295, 383] on input "Email" at bounding box center [266, 381] width 295 height 18
click at [294, 384] on input "Email" at bounding box center [266, 381] width 295 height 18
click at [160, 89] on div "Sign in to your account Good to see you back! Email Password Forgot password Si…" at bounding box center [277, 439] width 340 height 878
